Goal: Communication & Community: Participate in discussion

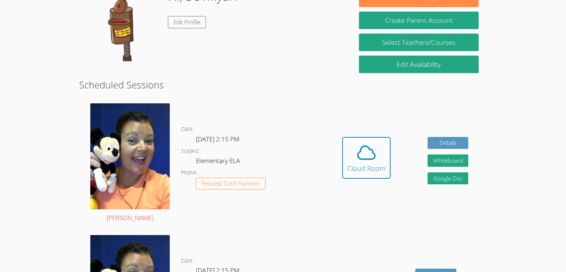
scroll to position [125, 0]
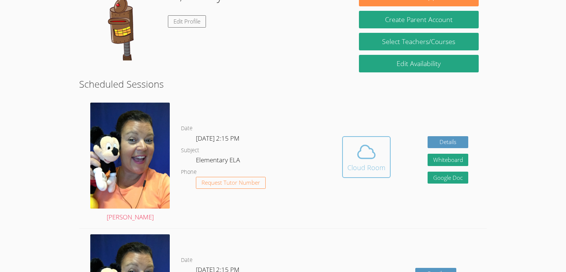
click at [367, 164] on div "Cloud Room" at bounding box center [366, 167] width 38 height 10
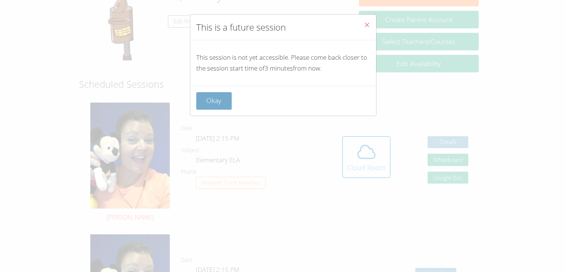
click at [219, 97] on button "Okay" at bounding box center [214, 101] width 36 height 18
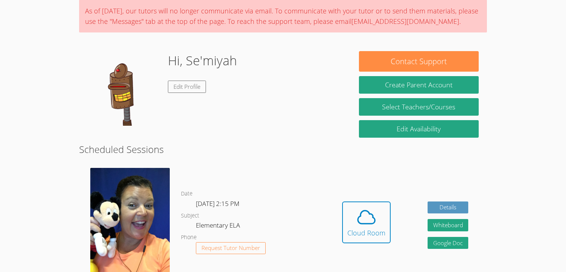
scroll to position [58, 0]
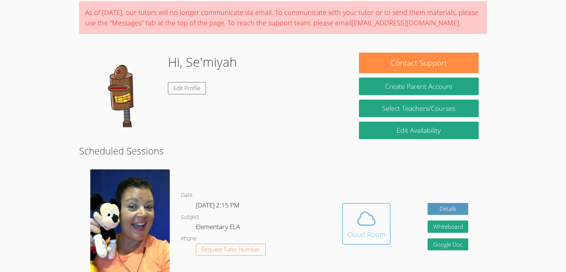
click at [356, 224] on icon at bounding box center [366, 218] width 21 height 21
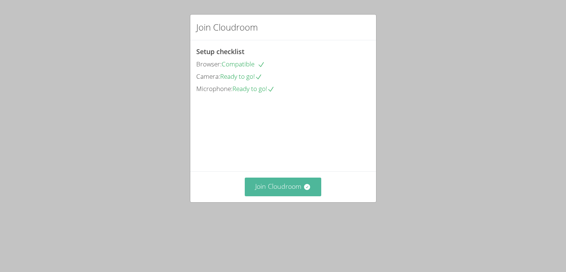
click at [274, 196] on button "Join Cloudroom" at bounding box center [283, 186] width 76 height 18
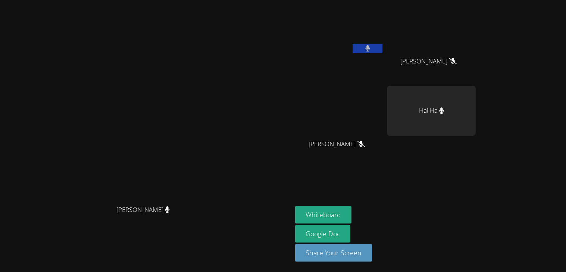
click at [370, 49] on icon at bounding box center [367, 48] width 5 height 6
click at [371, 48] on icon at bounding box center [368, 48] width 8 height 6
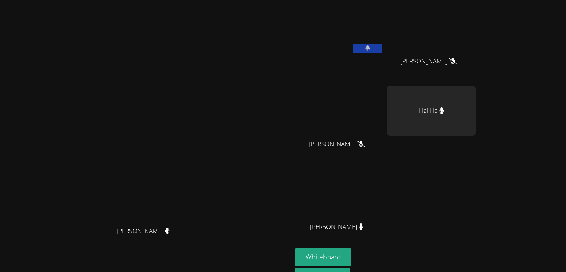
click at [382, 47] on button at bounding box center [367, 48] width 30 height 9
click at [202, 62] on video at bounding box center [146, 142] width 112 height 161
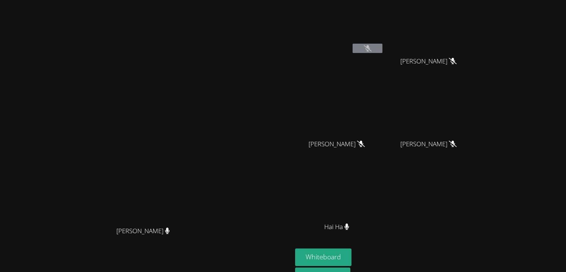
click at [379, 200] on video at bounding box center [339, 194] width 89 height 50
click at [384, 199] on video at bounding box center [339, 194] width 89 height 50
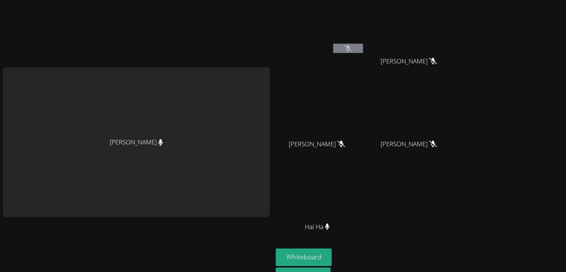
click at [152, 157] on div "[PERSON_NAME]" at bounding box center [136, 142] width 267 height 150
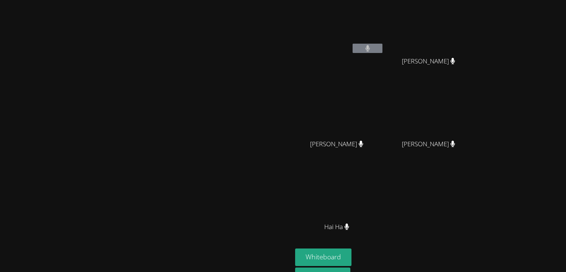
click at [384, 61] on div "[PERSON_NAME]" at bounding box center [339, 43] width 89 height 80
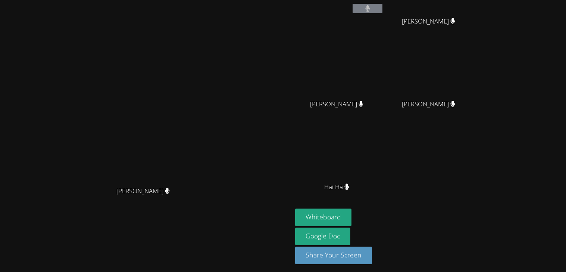
scroll to position [42, 0]
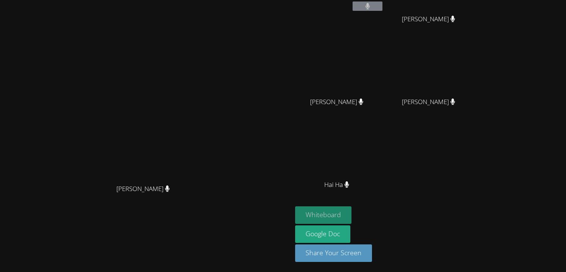
click at [351, 218] on button "Whiteboard" at bounding box center [323, 215] width 56 height 18
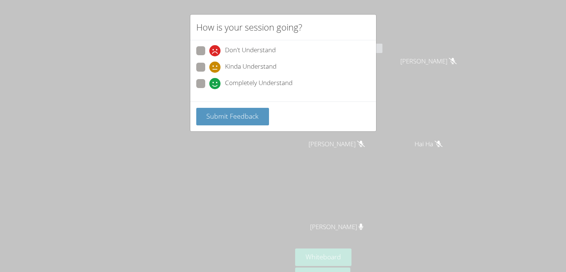
click at [209, 89] on span at bounding box center [209, 89] width 0 height 0
click at [209, 85] on input "Completely Understand" at bounding box center [212, 82] width 6 height 6
radio input "true"
click at [232, 116] on span "Submit Feedback" at bounding box center [232, 115] width 52 height 9
